Goal: Task Accomplishment & Management: Complete application form

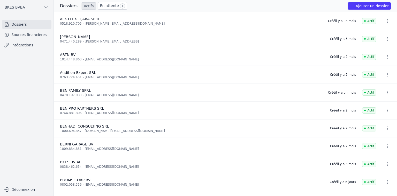
click at [372, 8] on button "Ajouter un dossier" at bounding box center [369, 5] width 43 height 7
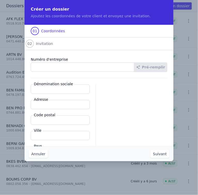
click at [38, 68] on input "Numéro d'entreprise" at bounding box center [83, 67] width 104 height 9
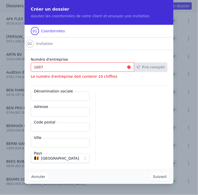
click at [46, 67] on input "1007" at bounding box center [82, 67] width 103 height 9
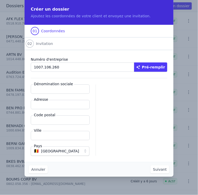
type input "1007.106.260"
click at [150, 68] on button "Pré-remplir" at bounding box center [150, 67] width 33 height 9
type input "NOUNI FAMILY BV"
type input "[STREET_ADDRESS]"
type input "1080"
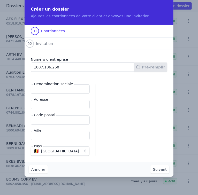
type input "Sint-[PERSON_NAME][GEOGRAPHIC_DATA]"
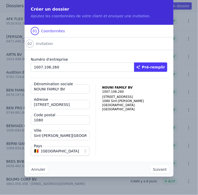
click at [157, 168] on button "Suivant" at bounding box center [160, 170] width 19 height 8
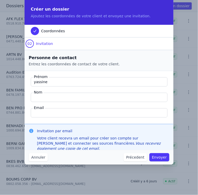
type input "yassine"
type input "el guenouni"
type input "[EMAIL_ADDRESS][DOMAIN_NAME]"
click at [159, 158] on button "Envoyer" at bounding box center [159, 157] width 20 height 8
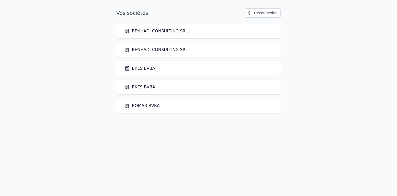
click at [139, 69] on link "BKES BVBA" at bounding box center [140, 68] width 31 height 6
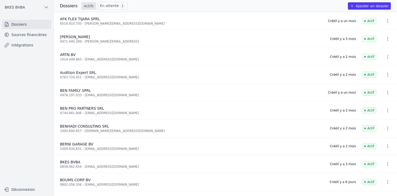
click at [35, 35] on link "Sources financières" at bounding box center [26, 34] width 49 height 9
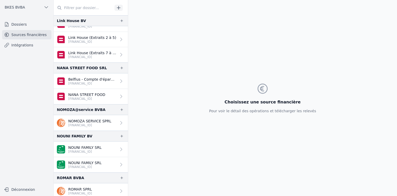
scroll to position [586, 0]
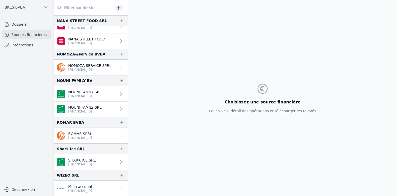
click at [88, 91] on p "NOUNI FAMILY SRL" at bounding box center [84, 91] width 33 height 5
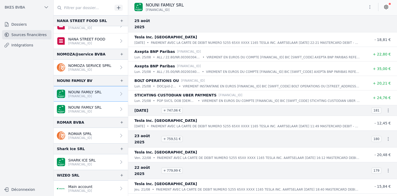
click at [89, 109] on p "BE61 0019 8823 0117" at bounding box center [84, 111] width 33 height 4
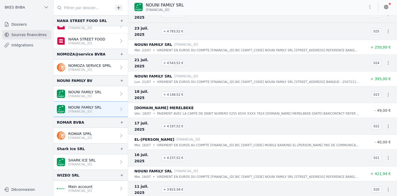
scroll to position [110, 0]
